Goal: Check status

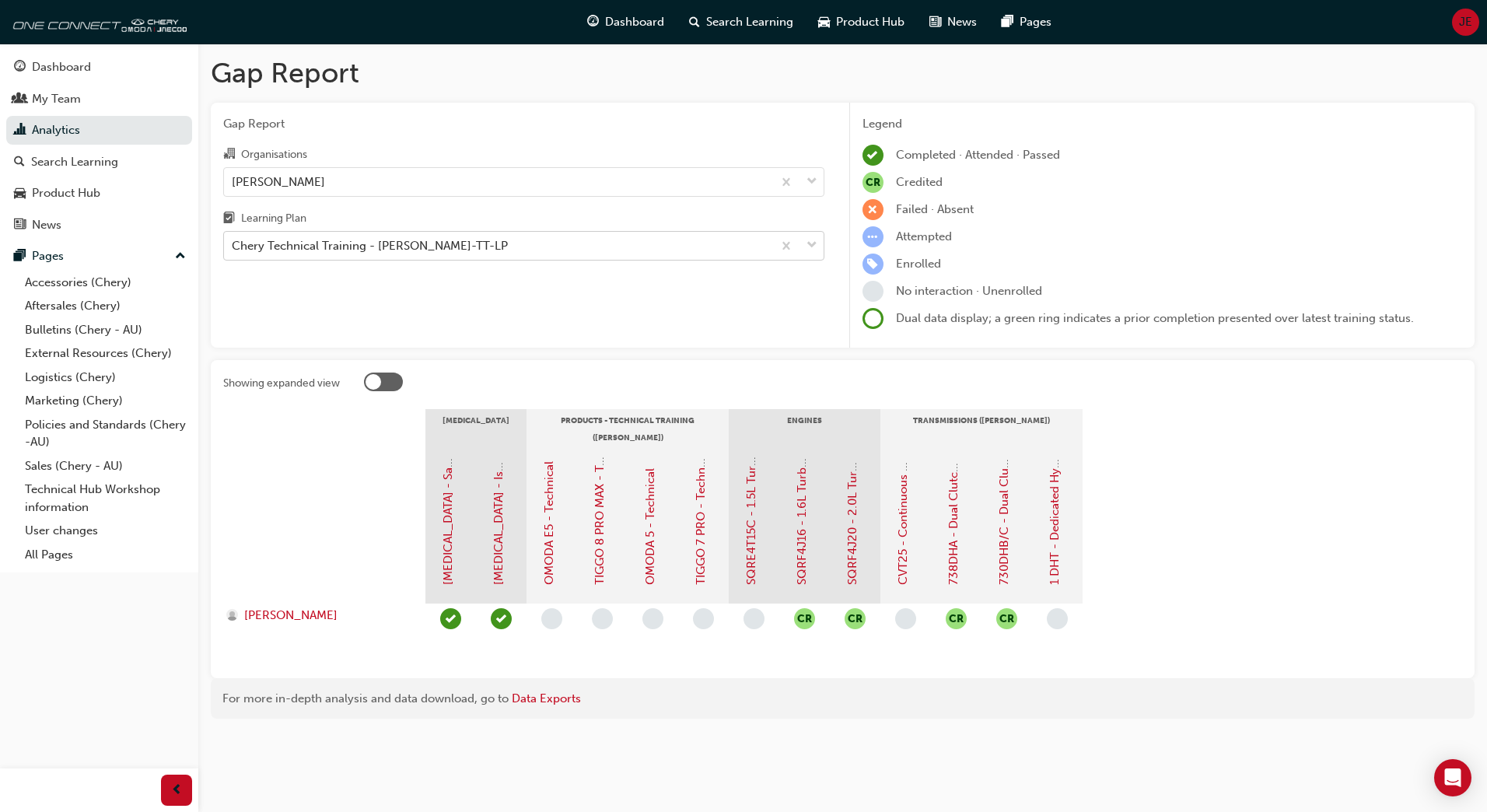
click at [584, 246] on div "Chery Technical Training - [PERSON_NAME]-TT-LP" at bounding box center [498, 245] width 548 height 27
click at [233, 246] on input "Learning Plan Chery Technical Training - [PERSON_NAME]-TT-LP" at bounding box center [232, 245] width 2 height 13
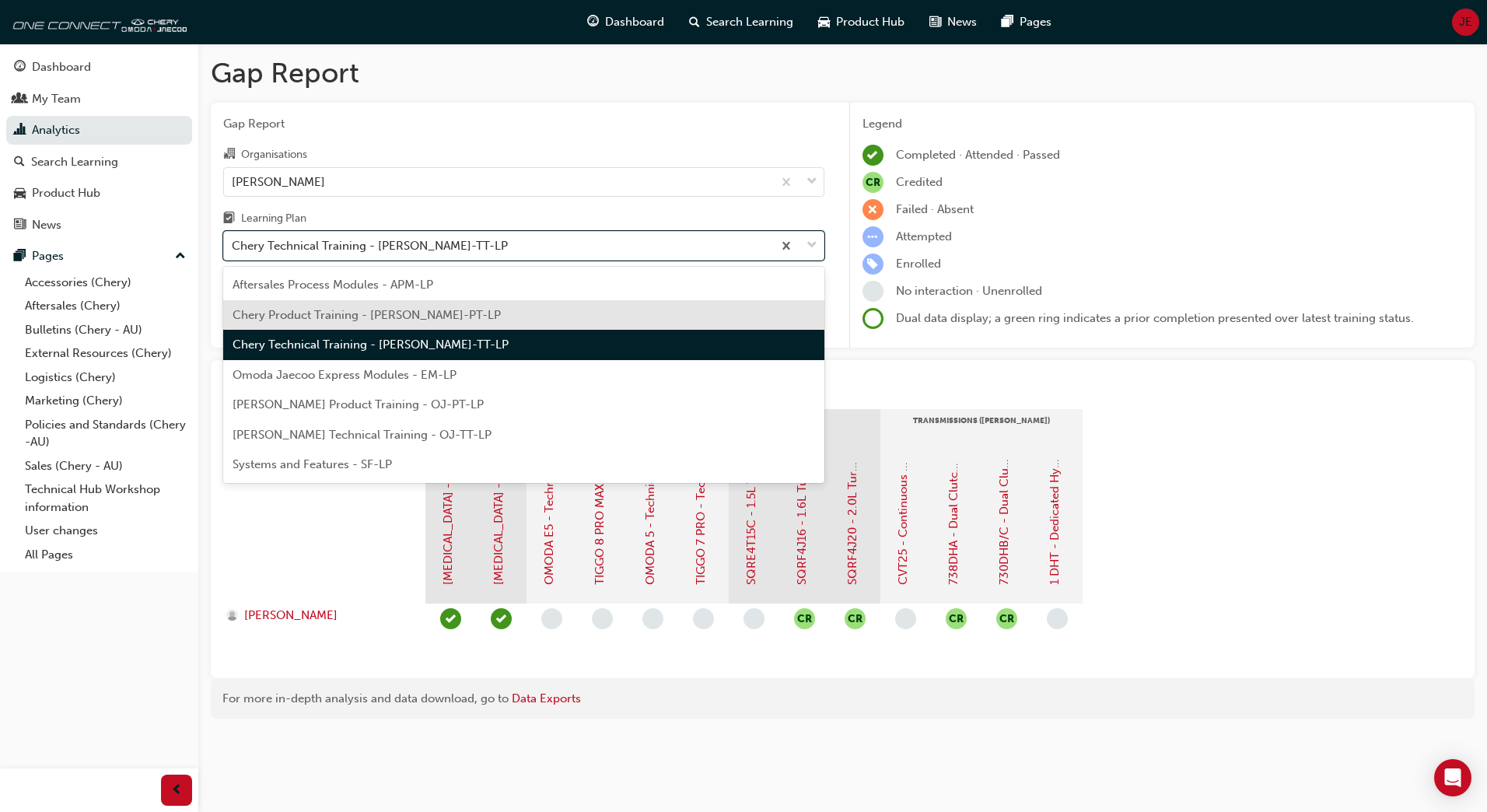
click at [431, 316] on span "Chery Product Training - [PERSON_NAME]-PT-LP" at bounding box center [367, 315] width 268 height 14
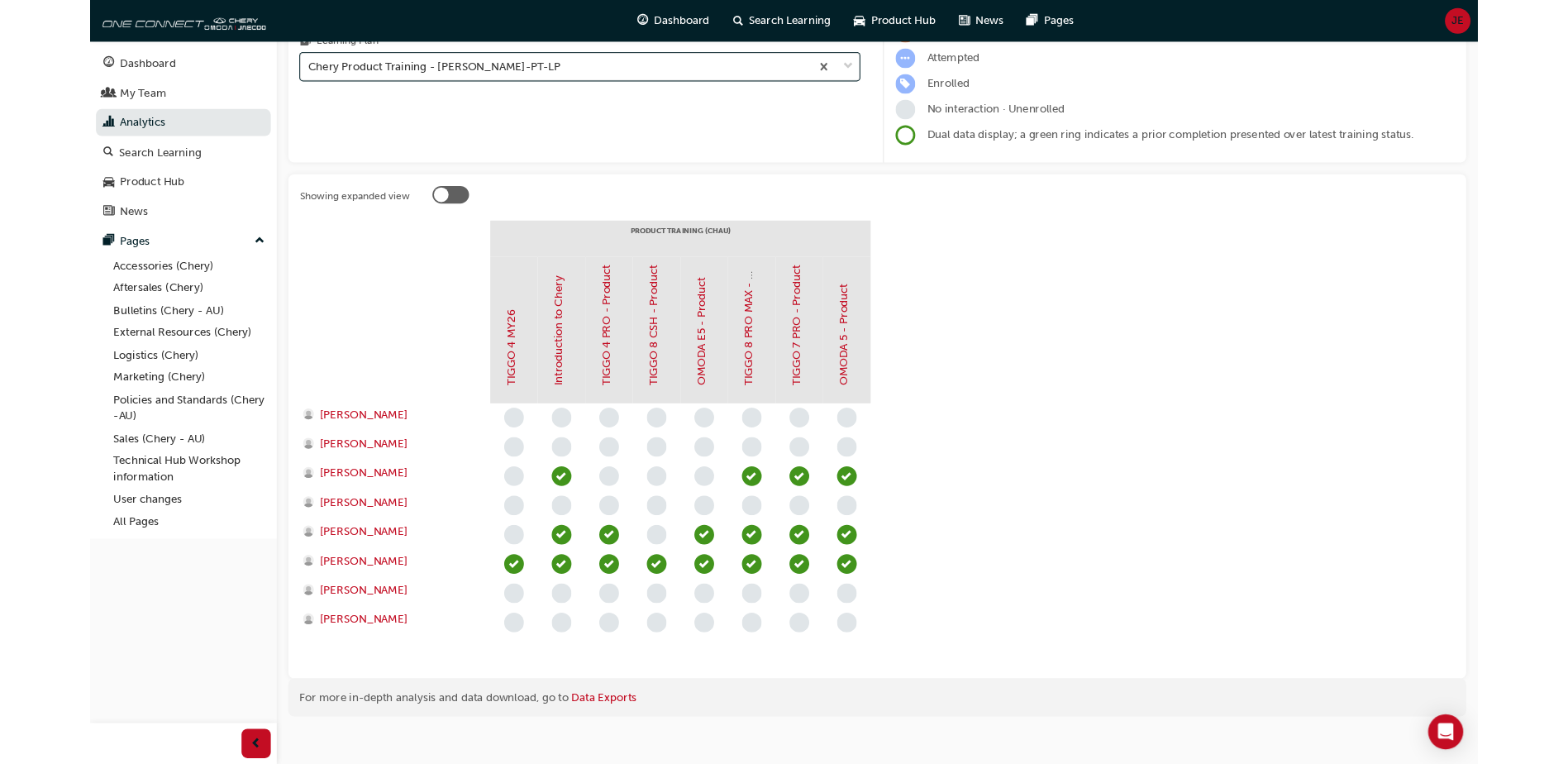
scroll to position [200, 0]
